Goal: Task Accomplishment & Management: Manage account settings

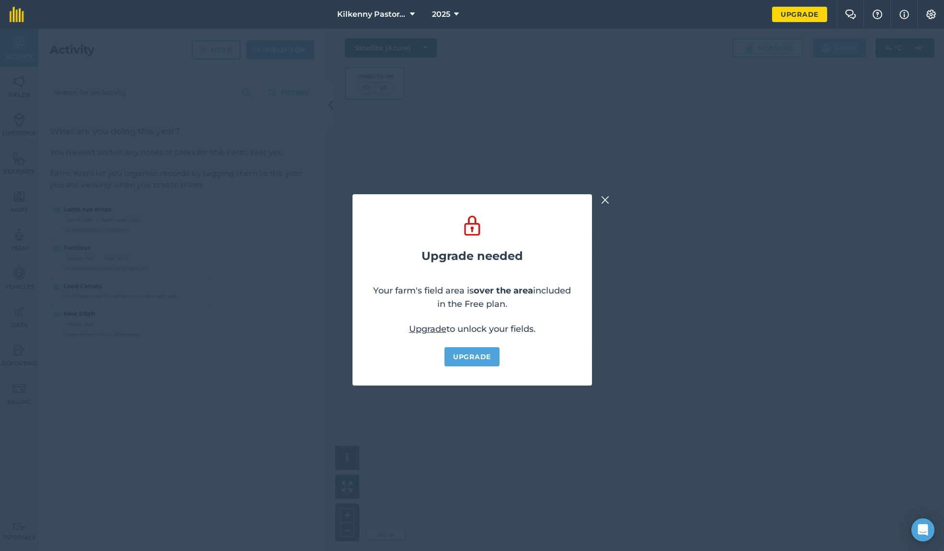
click at [608, 199] on img at bounding box center [605, 199] width 9 height 11
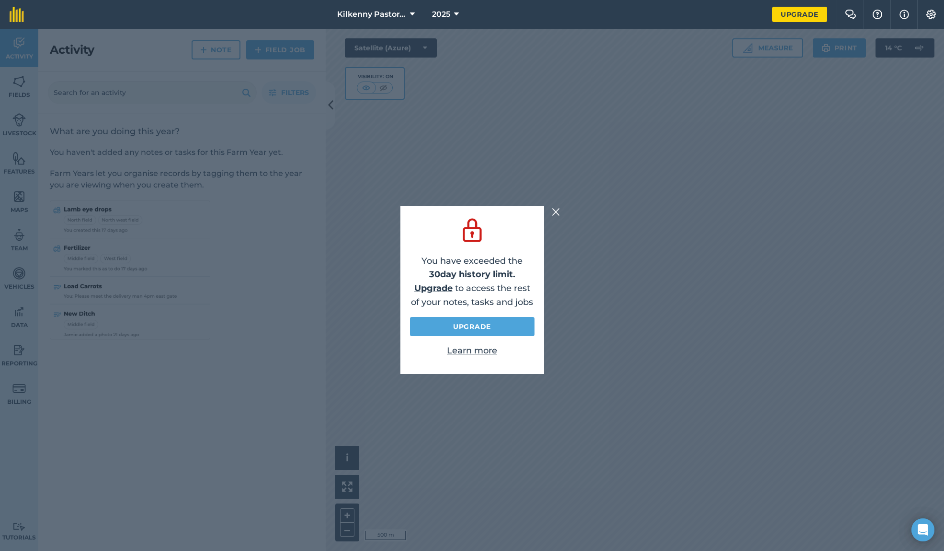
click at [557, 211] on img at bounding box center [556, 211] width 9 height 11
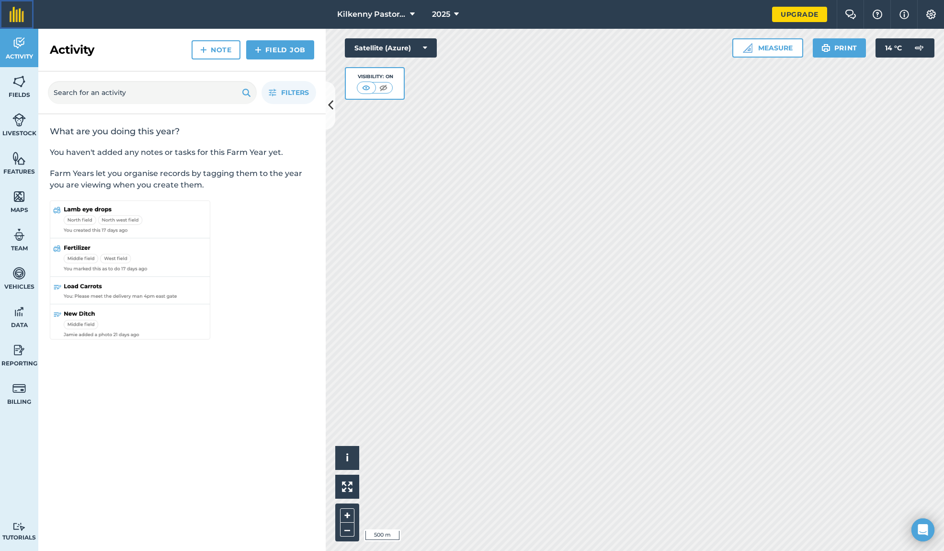
click at [23, 22] on link at bounding box center [17, 14] width 34 height 29
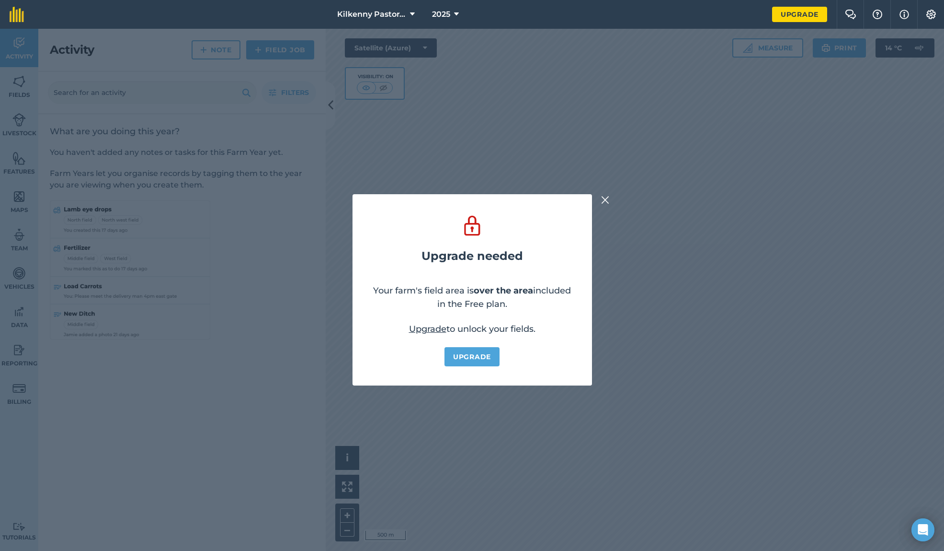
click at [607, 200] on img at bounding box center [605, 199] width 9 height 11
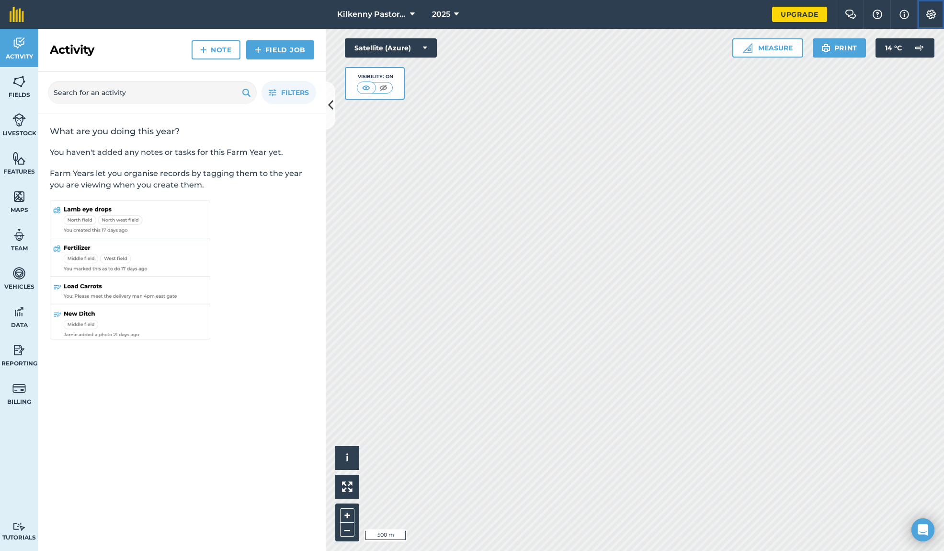
click at [928, 20] on button "Settings" at bounding box center [931, 14] width 27 height 29
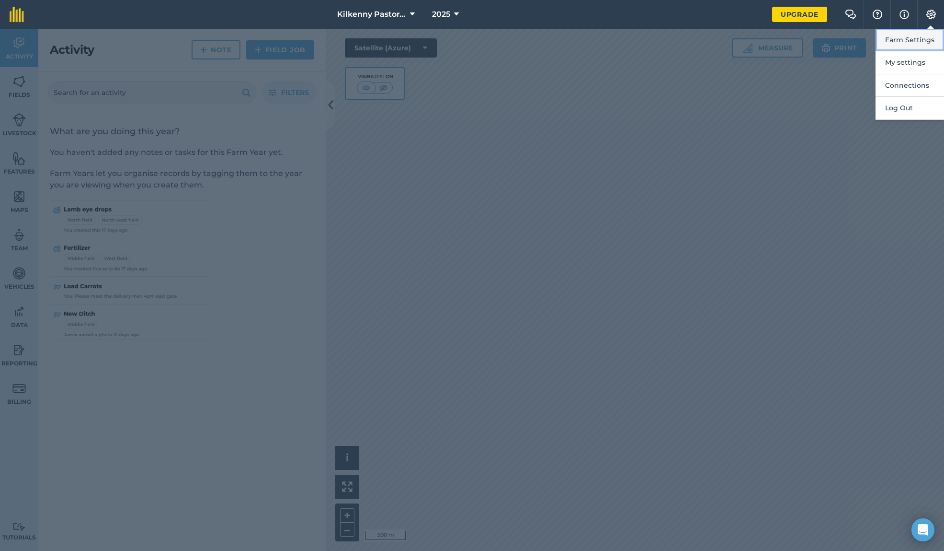
click at [922, 38] on button "Farm Settings" at bounding box center [910, 40] width 69 height 23
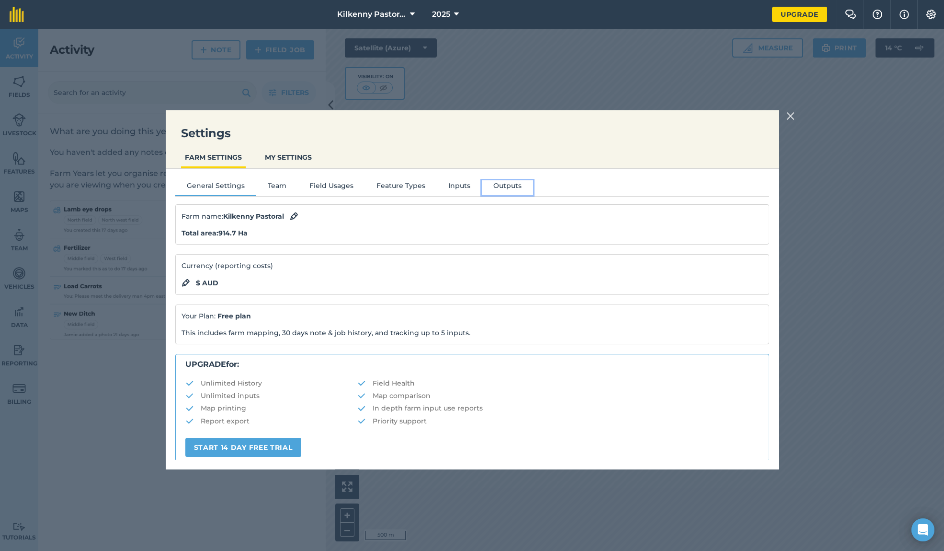
click at [512, 186] on button "Outputs" at bounding box center [507, 187] width 51 height 14
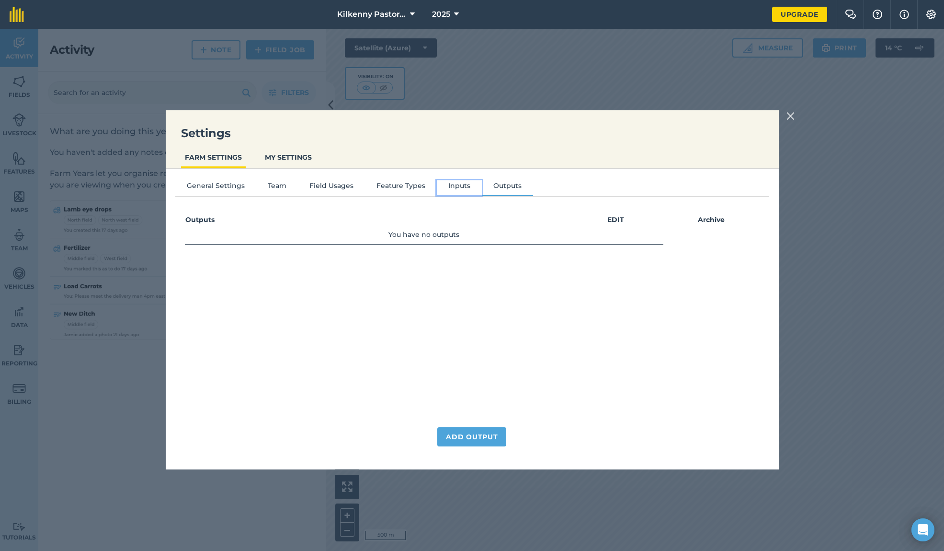
click at [462, 187] on button "Inputs" at bounding box center [459, 187] width 45 height 14
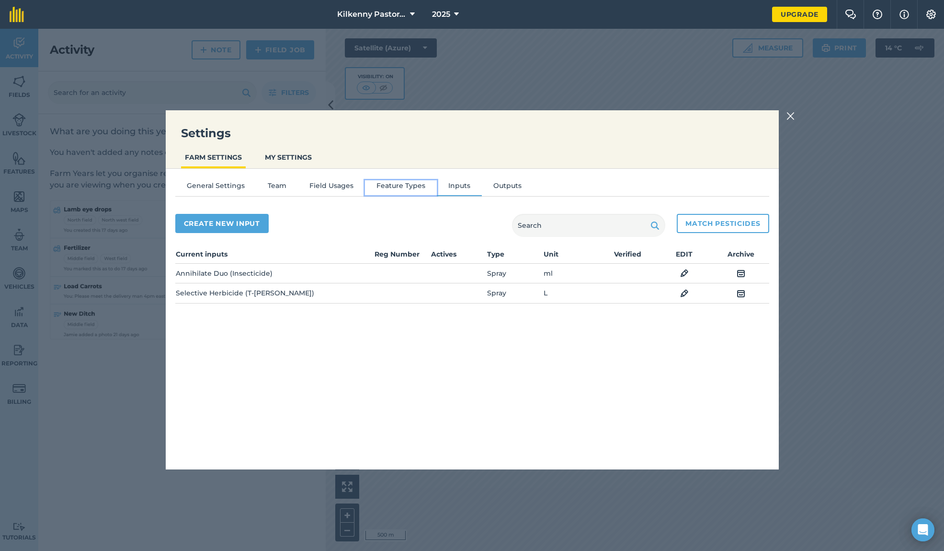
click at [415, 186] on button "Feature Types" at bounding box center [401, 187] width 72 height 14
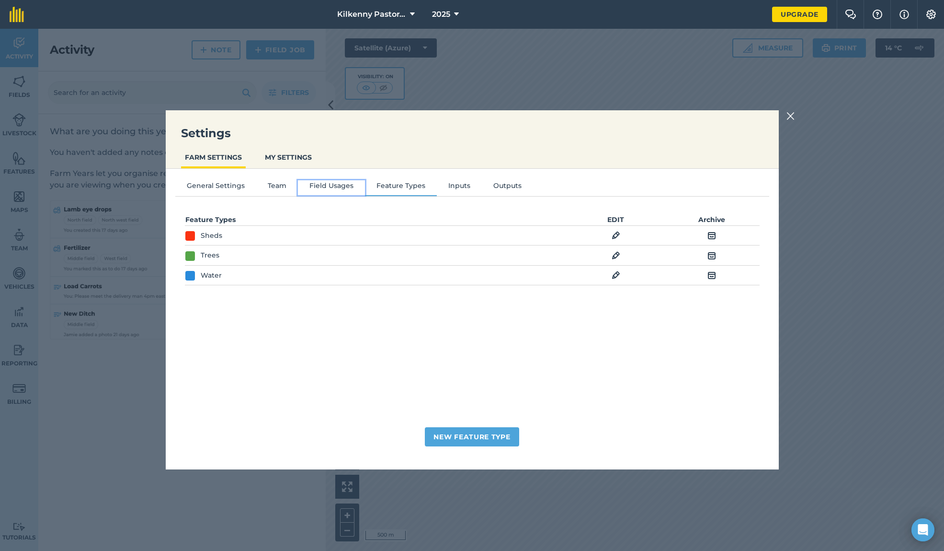
click at [322, 183] on button "Field Usages" at bounding box center [331, 187] width 67 height 14
click at [279, 192] on button "Team" at bounding box center [277, 187] width 42 height 14
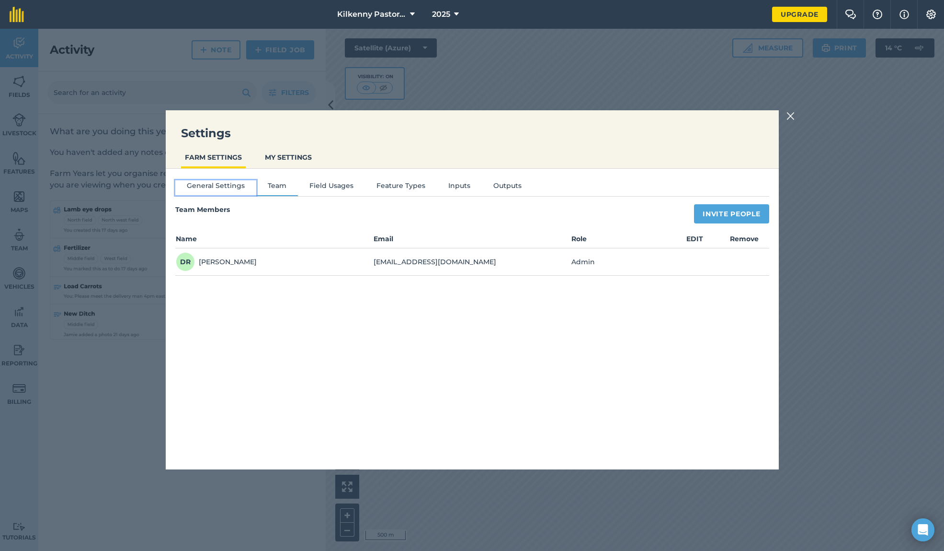
click at [230, 190] on button "General Settings" at bounding box center [215, 187] width 81 height 14
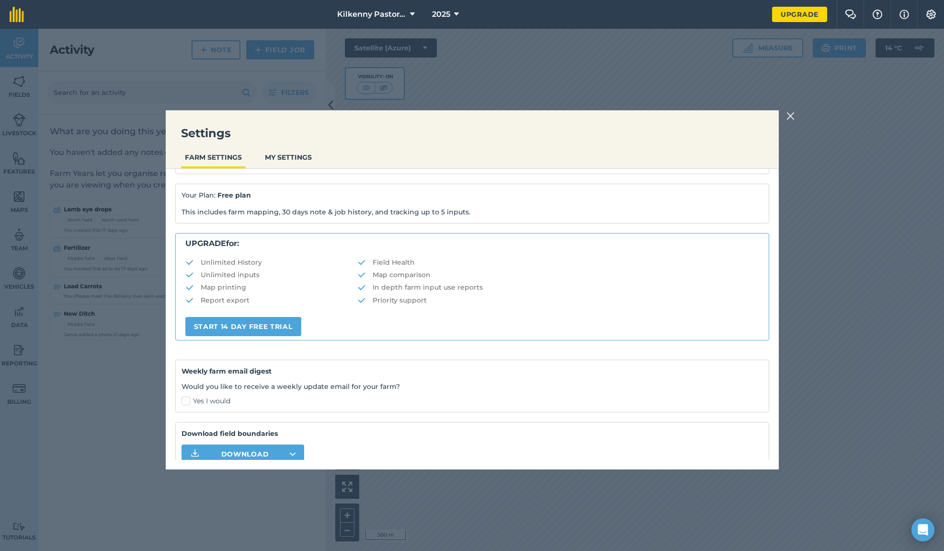
scroll to position [160, 0]
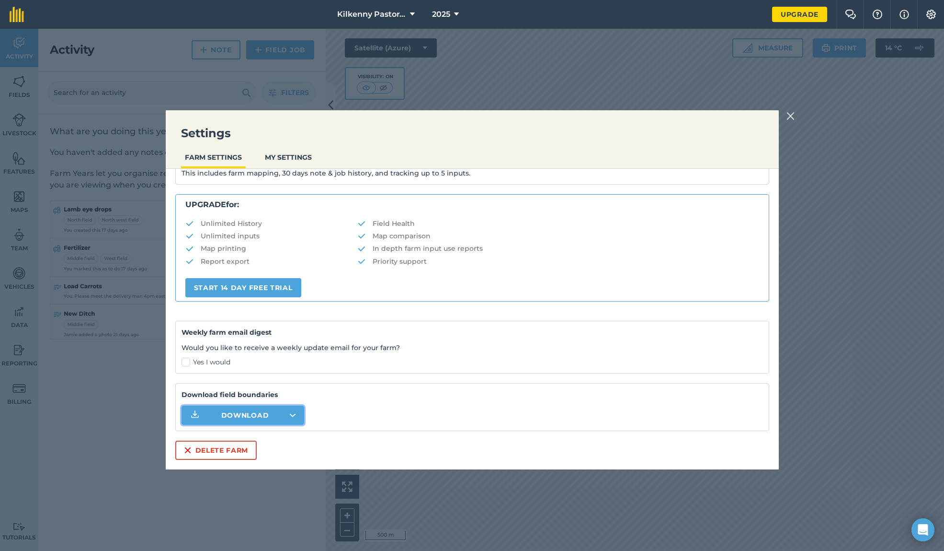
click at [291, 414] on icon "button" at bounding box center [293, 415] width 6 height 2
click at [295, 417] on button "Download" at bounding box center [243, 414] width 123 height 19
click at [298, 417] on button "Download" at bounding box center [243, 414] width 123 height 19
click at [791, 122] on img at bounding box center [791, 115] width 9 height 11
